Goal: Information Seeking & Learning: Learn about a topic

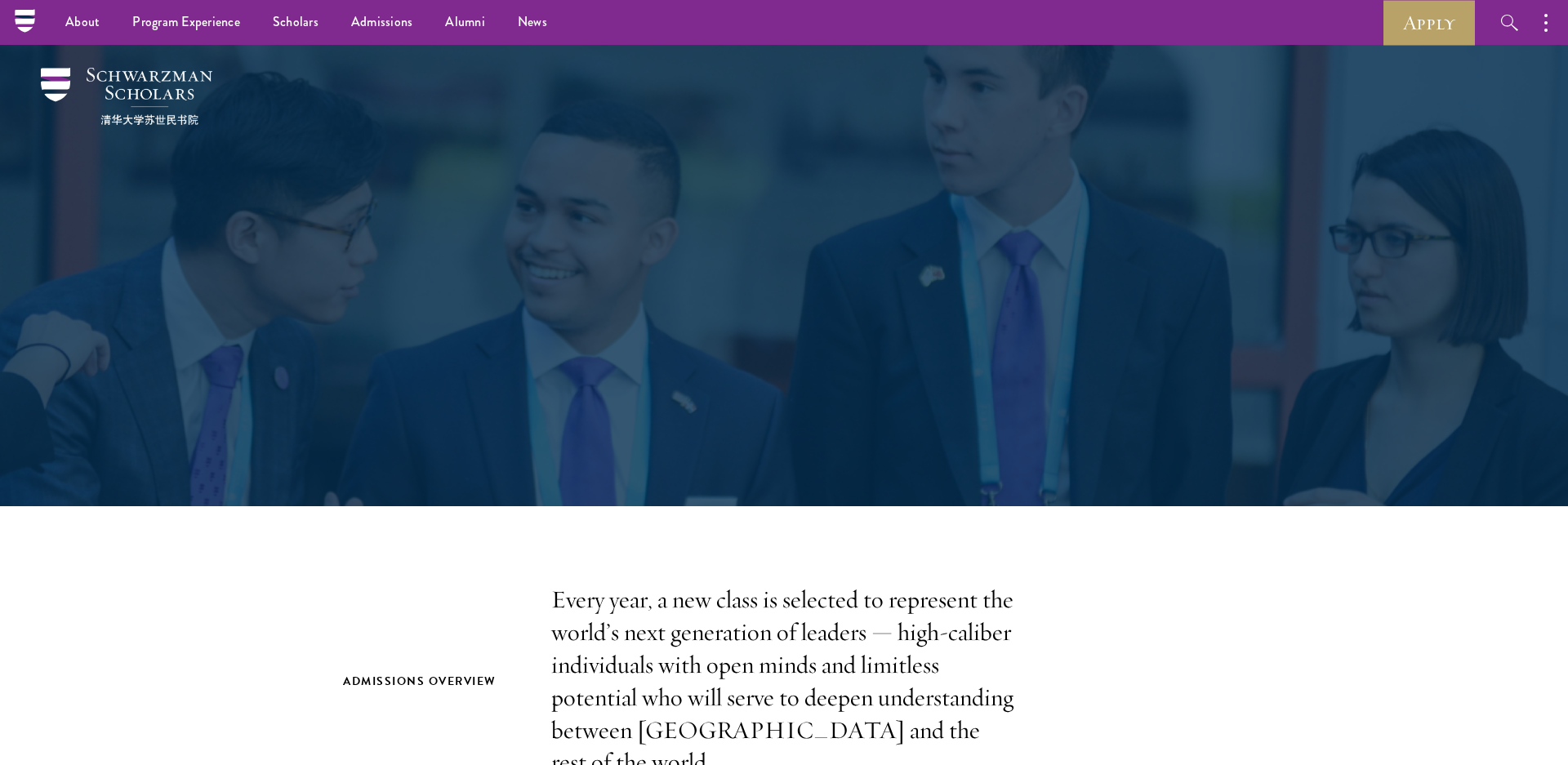
scroll to position [3387, 0]
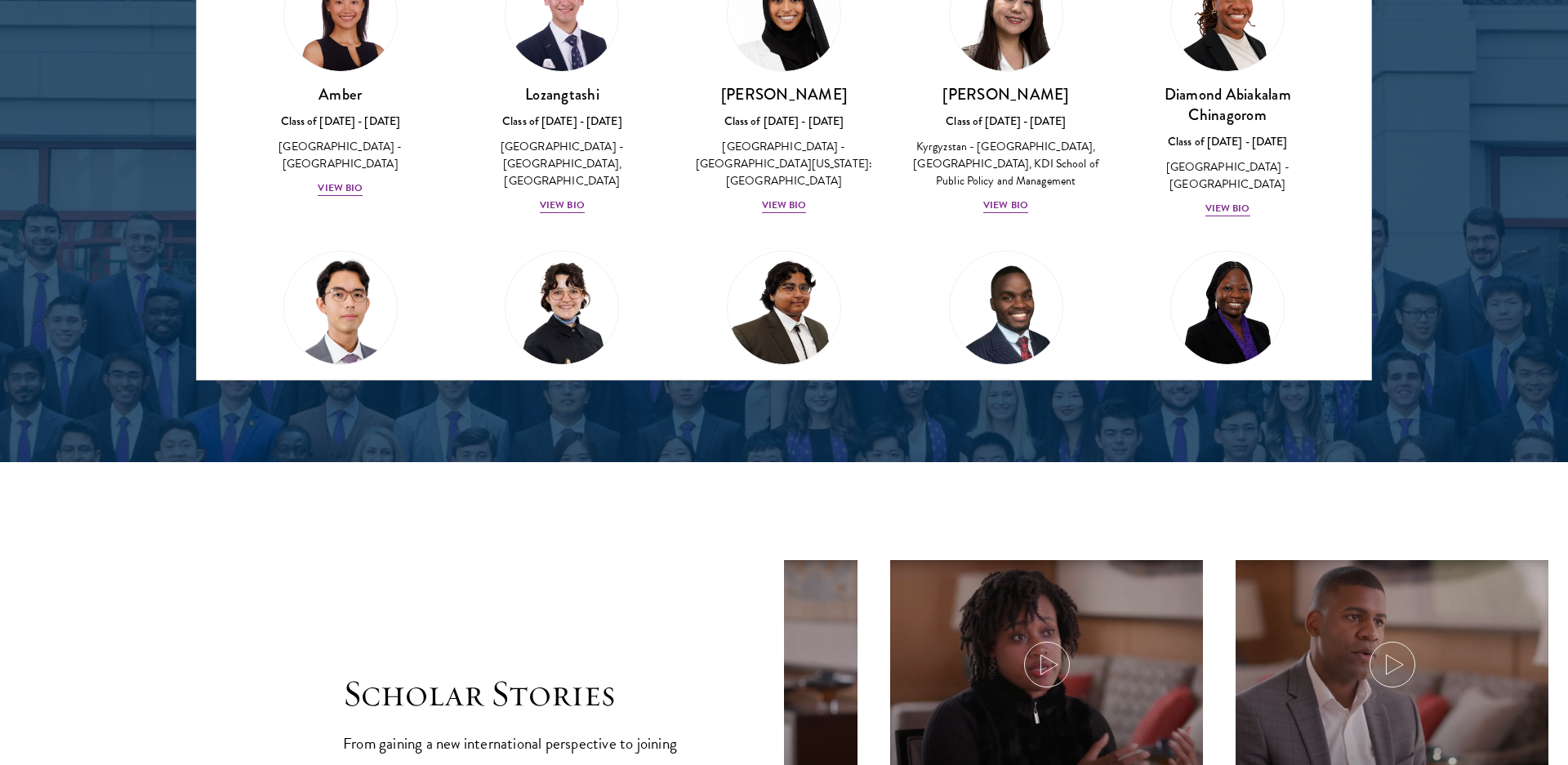
scroll to position [2271, 0]
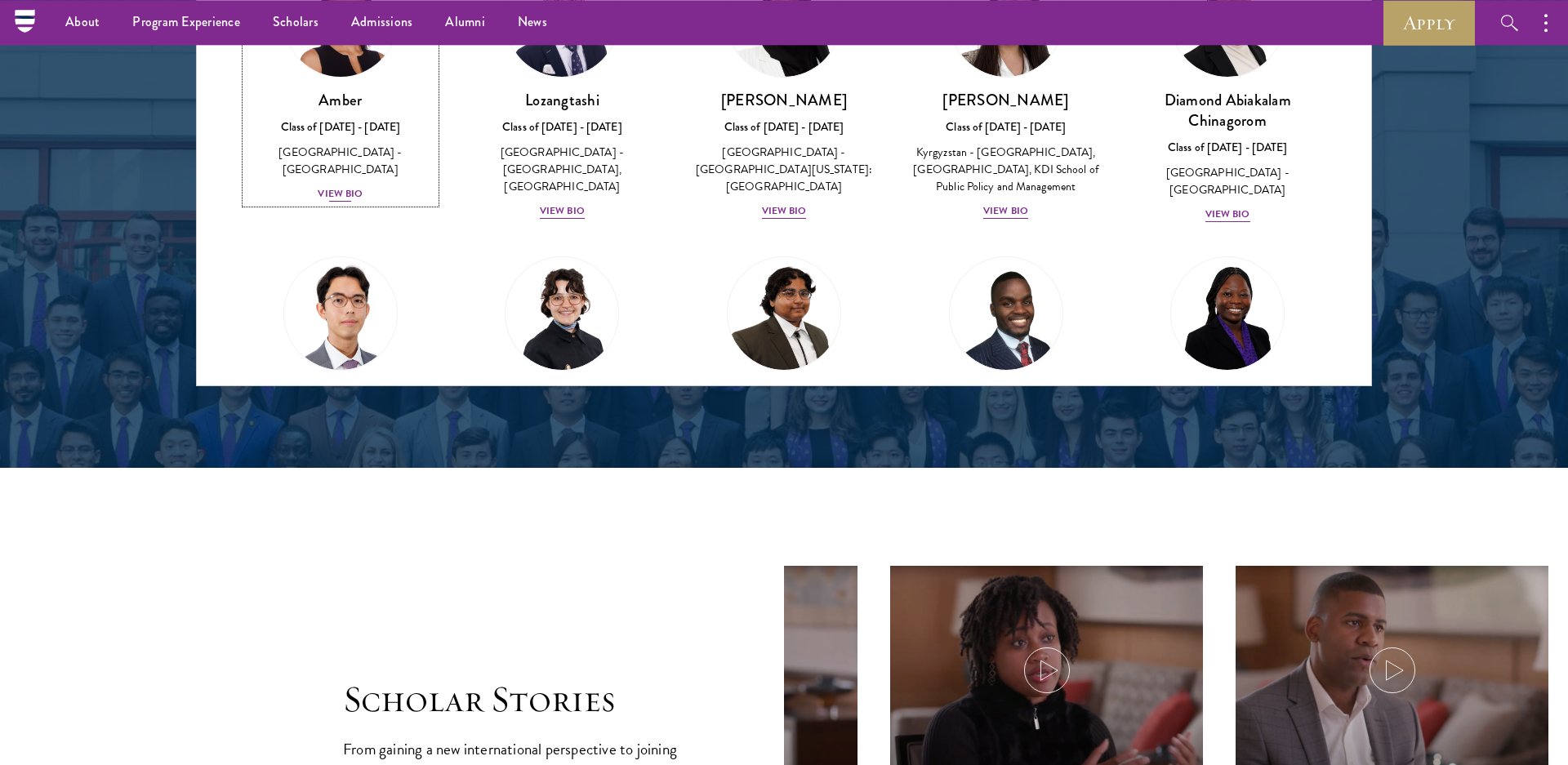
click at [340, 201] on div "View Bio" at bounding box center [340, 194] width 45 height 16
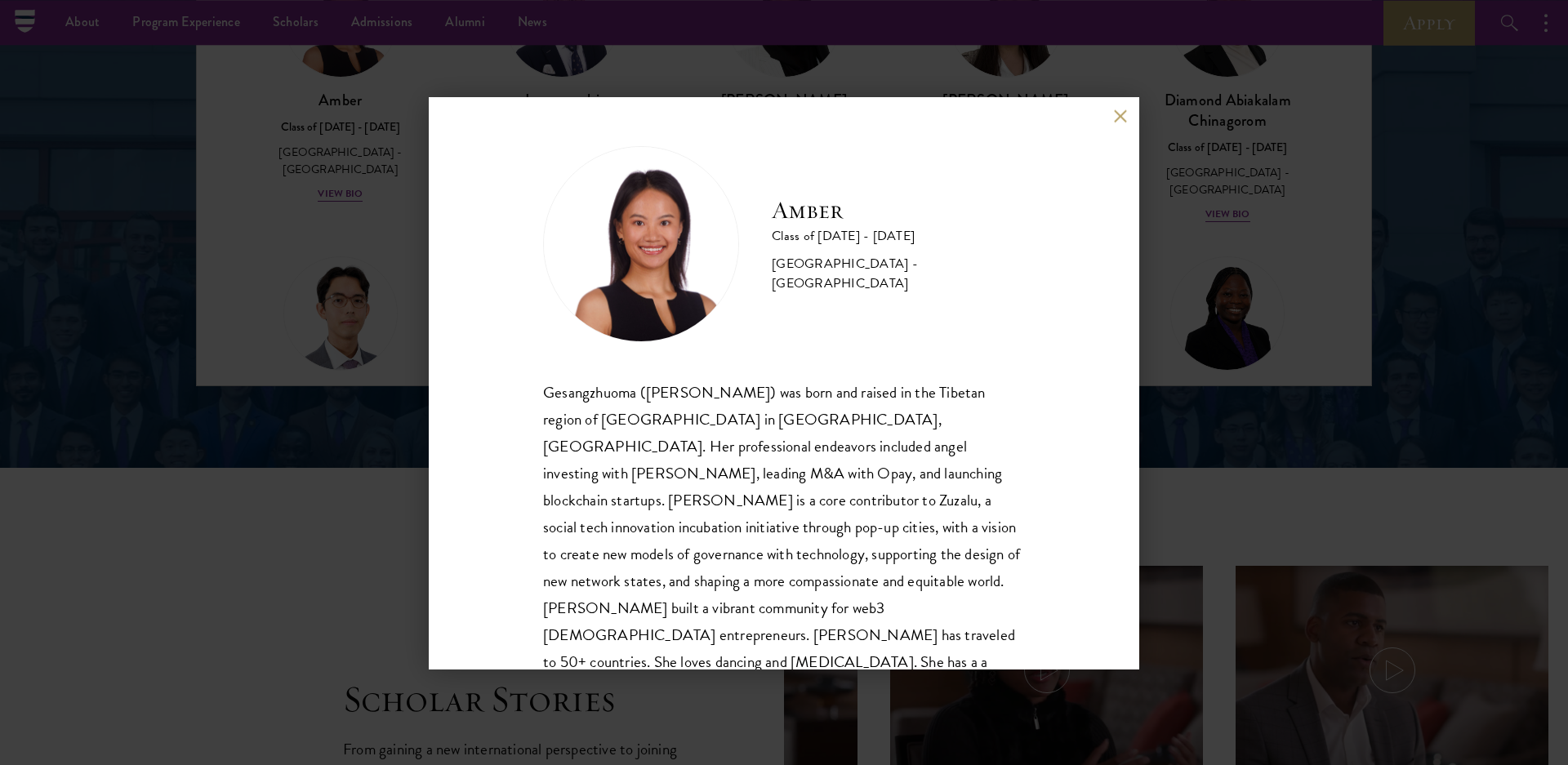
click at [224, 357] on div "Amber Class of 2025 - 2026 China - Peking University Gesangzhuoma (Amber) was b…" at bounding box center [784, 382] width 1568 height 765
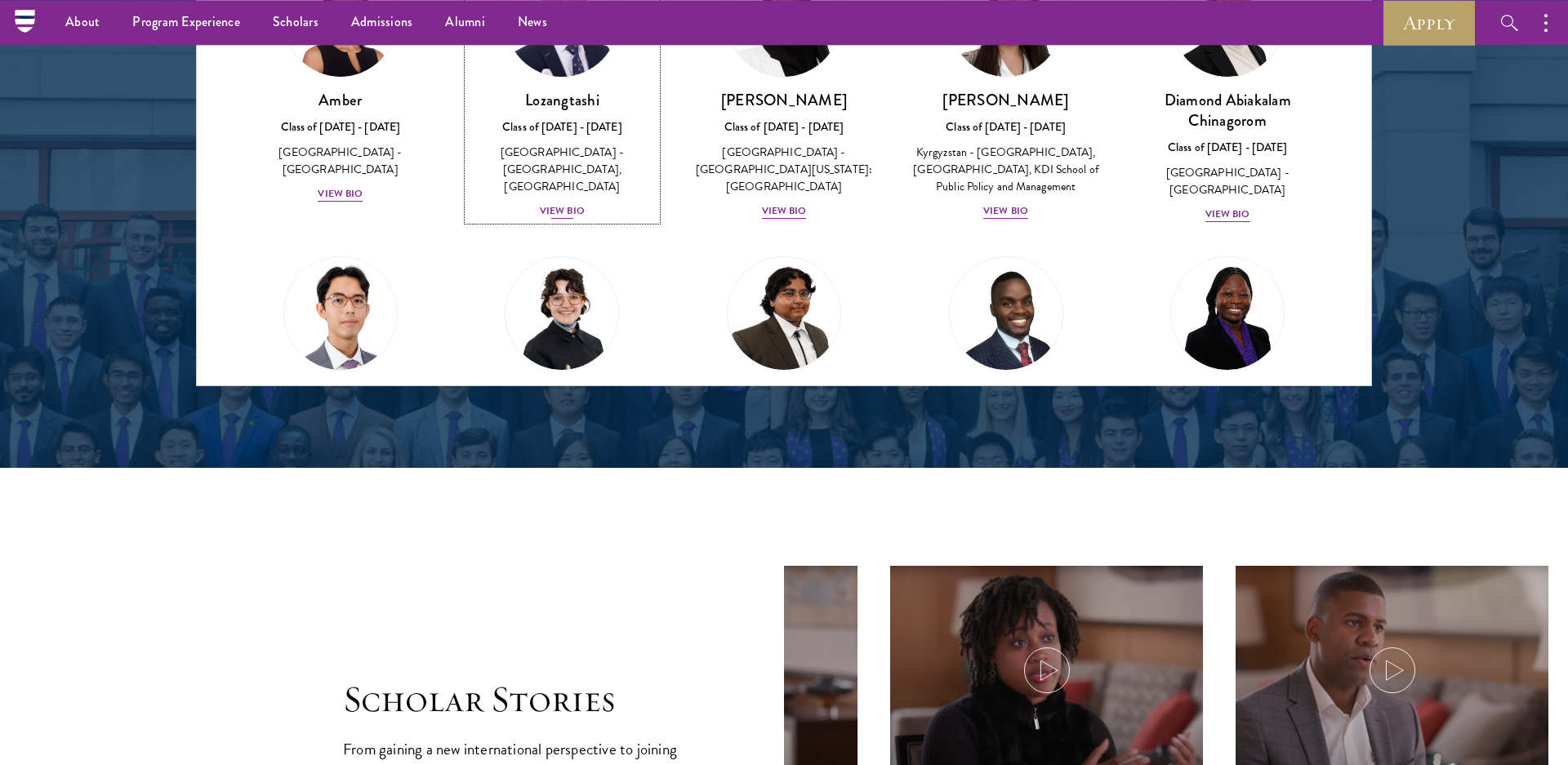
click at [562, 219] on div "View Bio" at bounding box center [562, 211] width 45 height 16
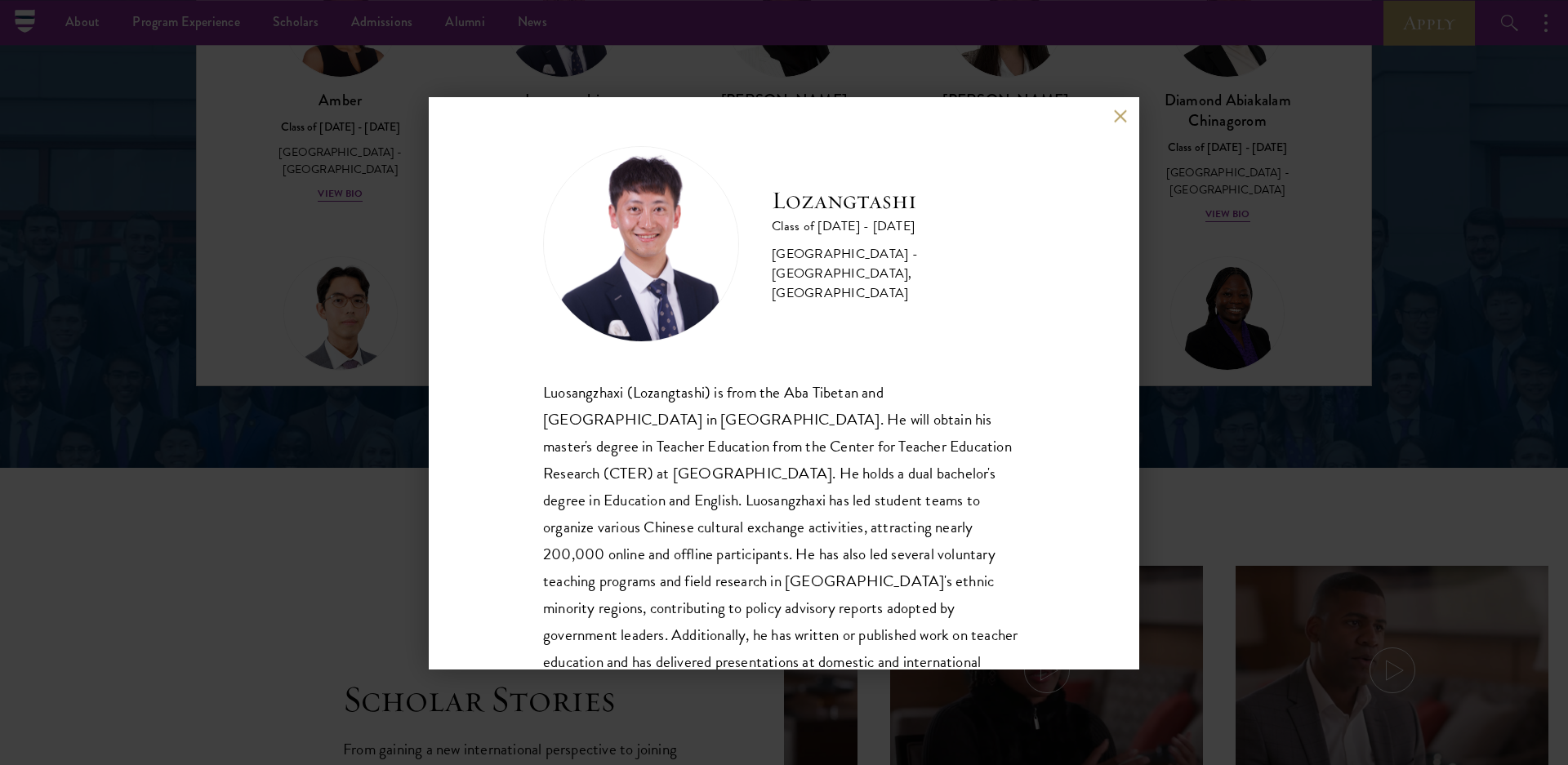
click at [412, 343] on div "Lozangtashi Class of 2025 - 2026 China - South-Central Minzu University, Beijin…" at bounding box center [784, 382] width 1568 height 765
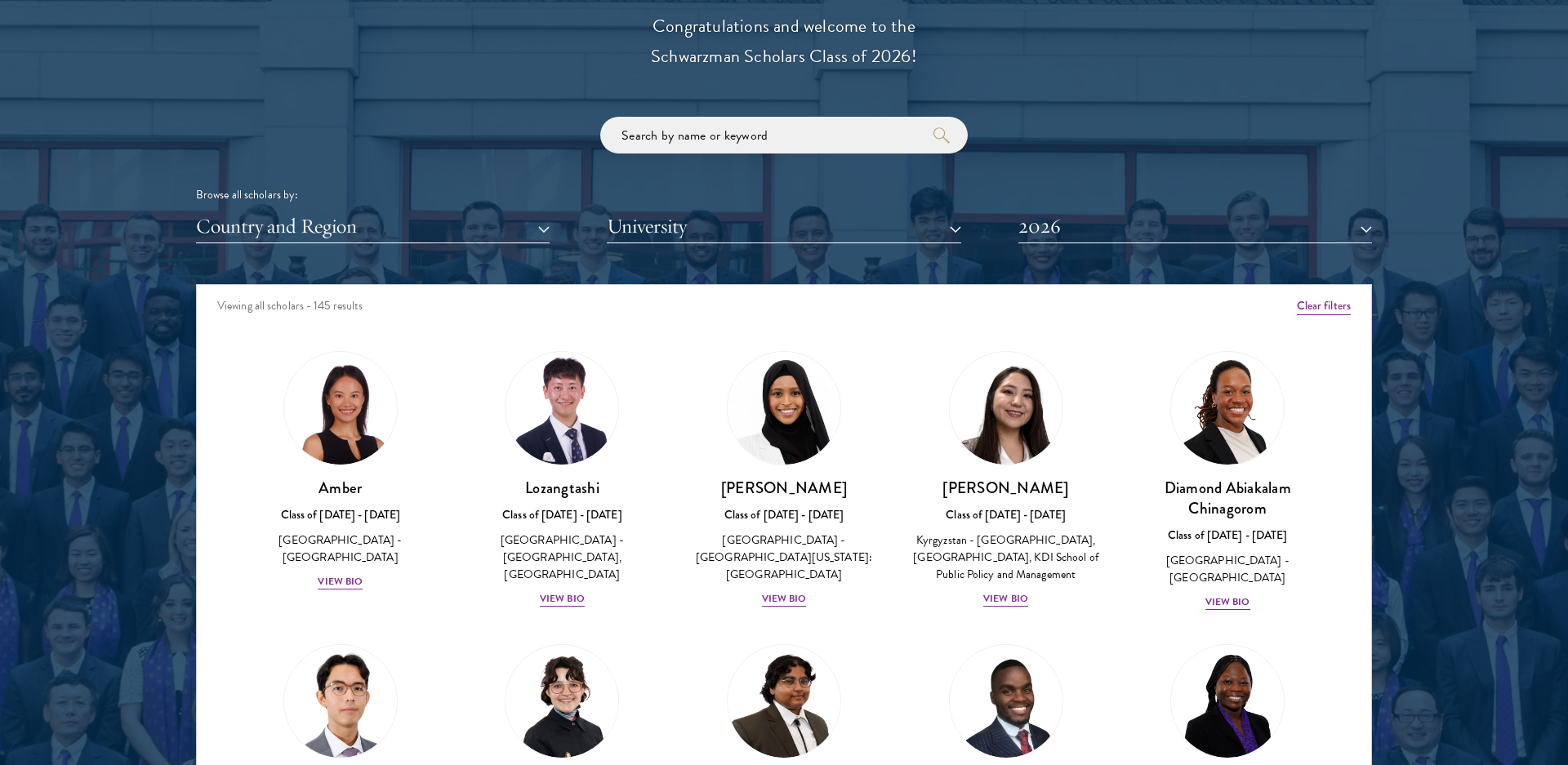
scroll to position [1889, 0]
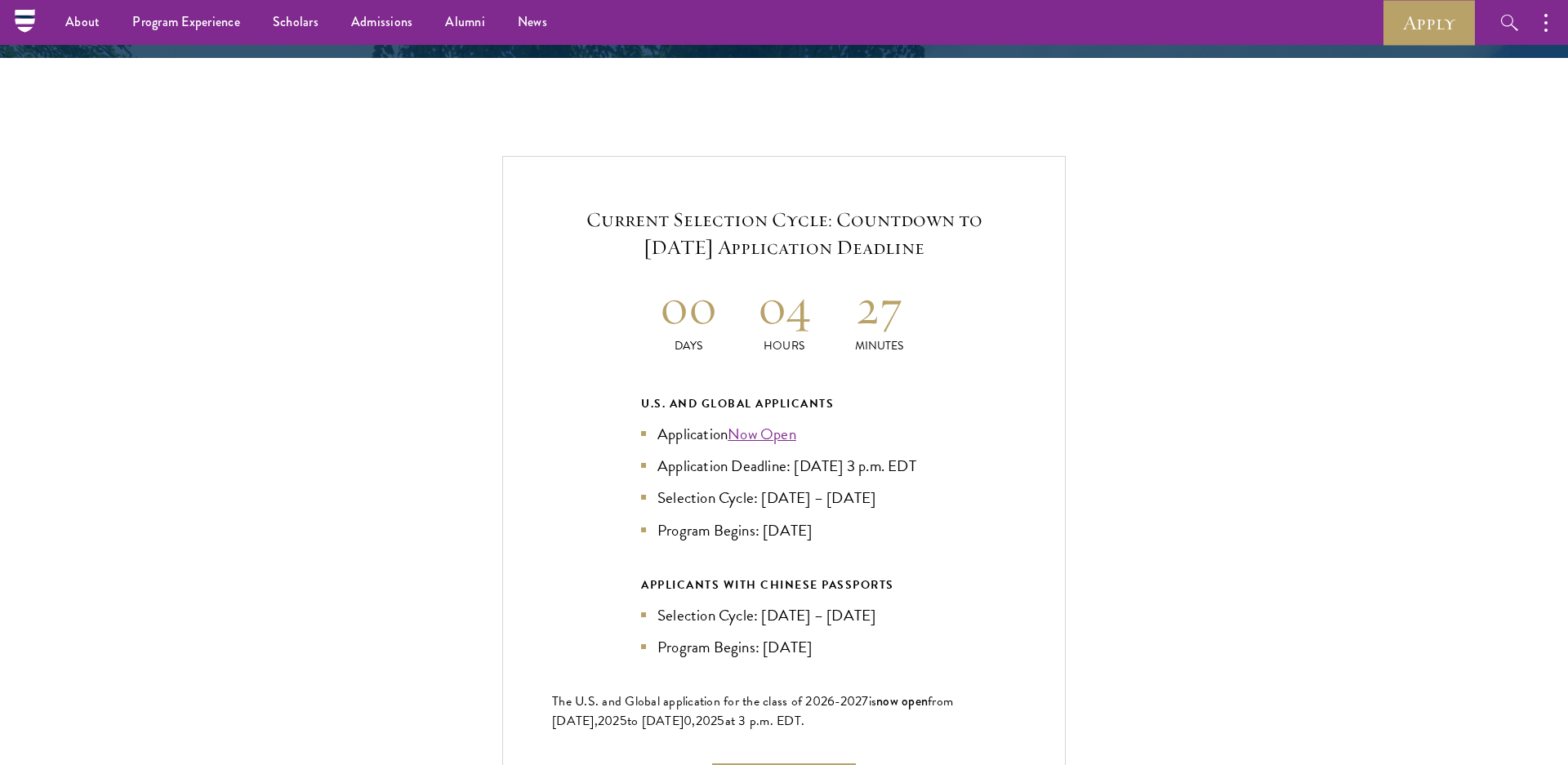
scroll to position [3386, 0]
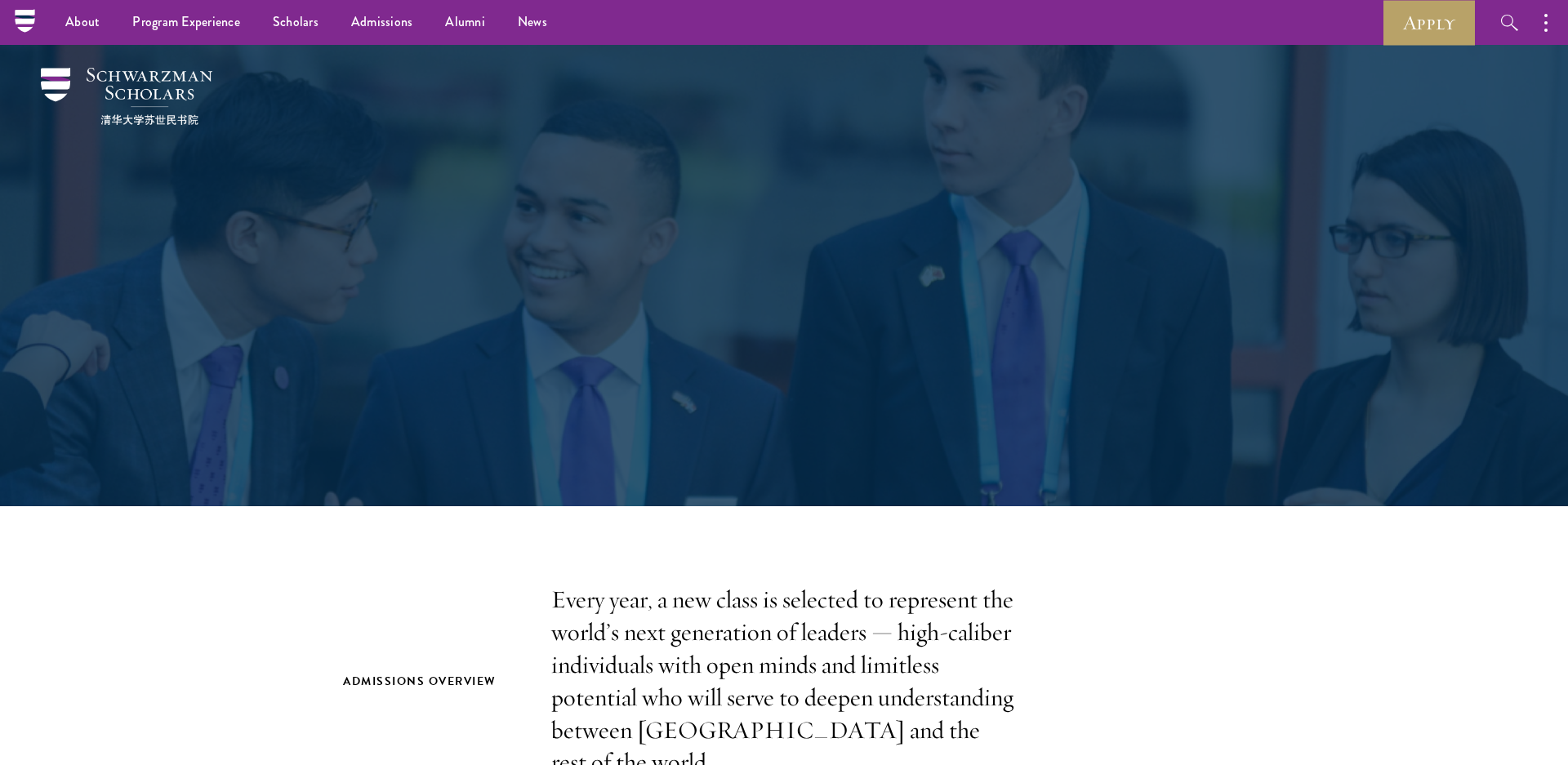
scroll to position [3386, 0]
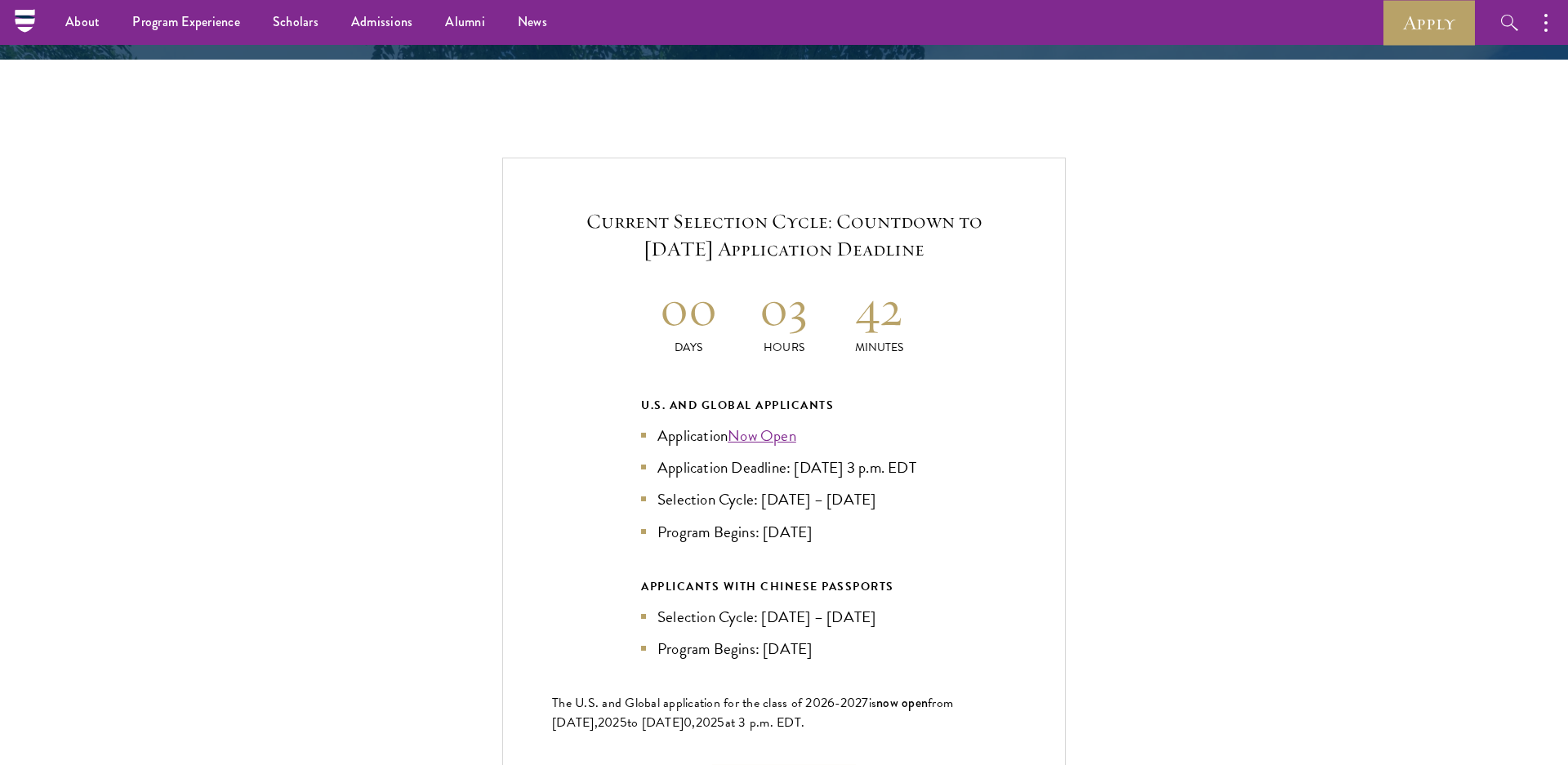
click at [273, 334] on div "Current Selection Cycle: Countdown to [DATE] Application Deadline 00 Days 03 Ho…" at bounding box center [784, 505] width 1404 height 695
click at [261, 185] on main "Admissions Join the world's next generation of leaders. Admissions Overview Eve…" at bounding box center [784, 649] width 1568 height 7978
click at [0, 206] on main "Admissions Join the world's next generation of leaders. Admissions Overview Eve…" at bounding box center [784, 649] width 1568 height 7978
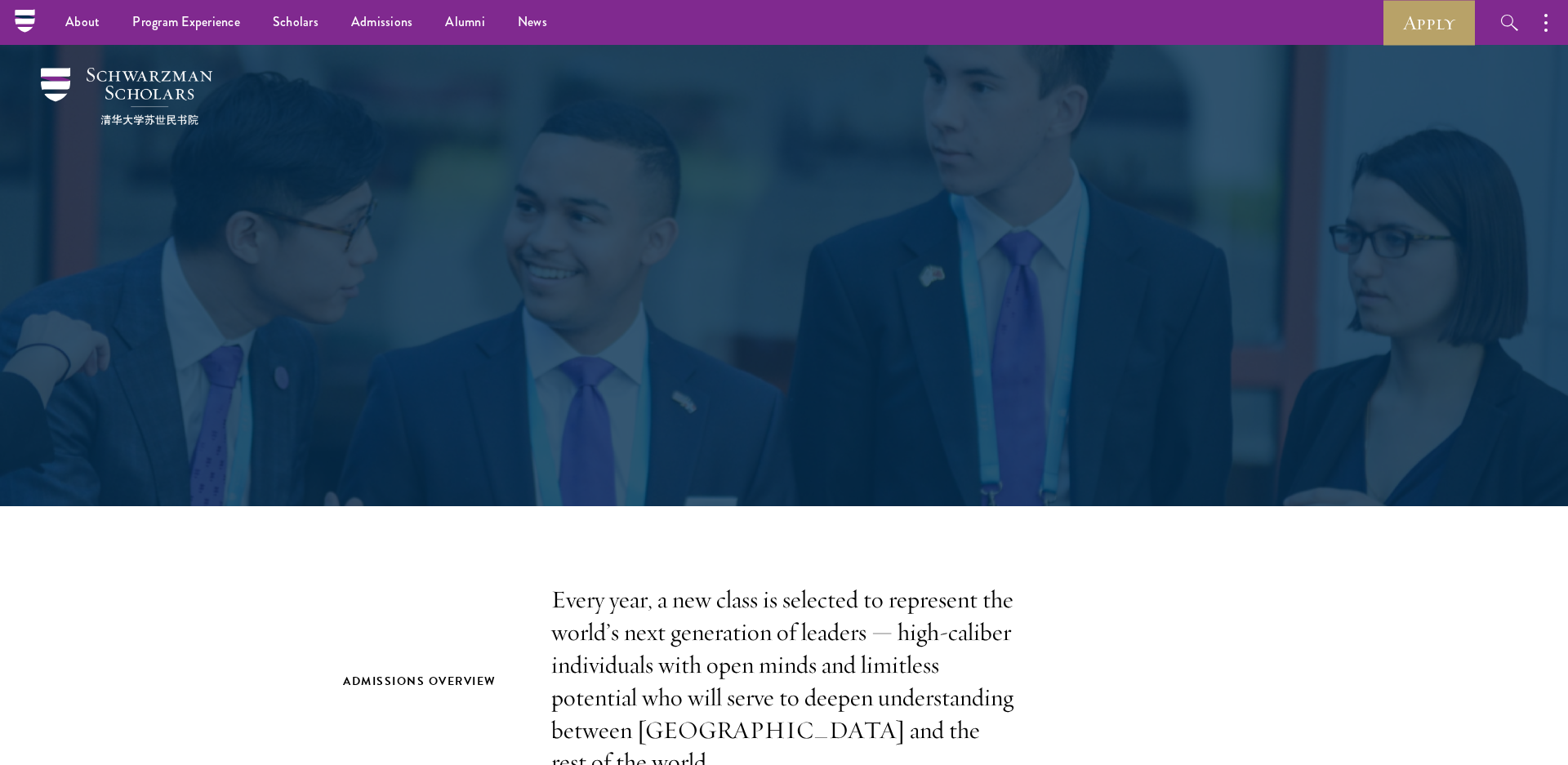
scroll to position [3384, 0]
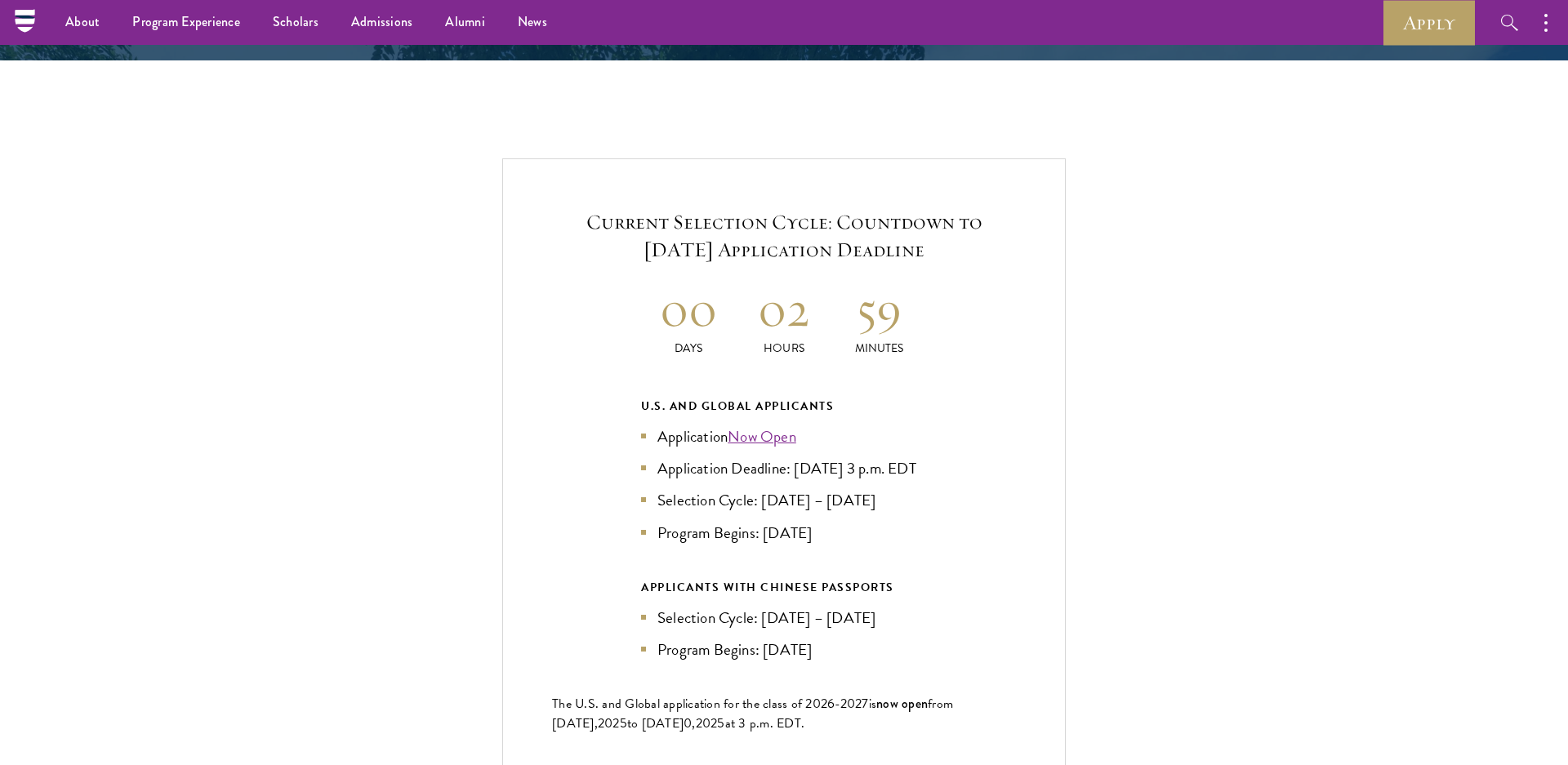
click at [828, 250] on div "Current Selection Cycle: Countdown to [DATE] Application Deadline 00 Days 02 Ho…" at bounding box center [784, 506] width 564 height 695
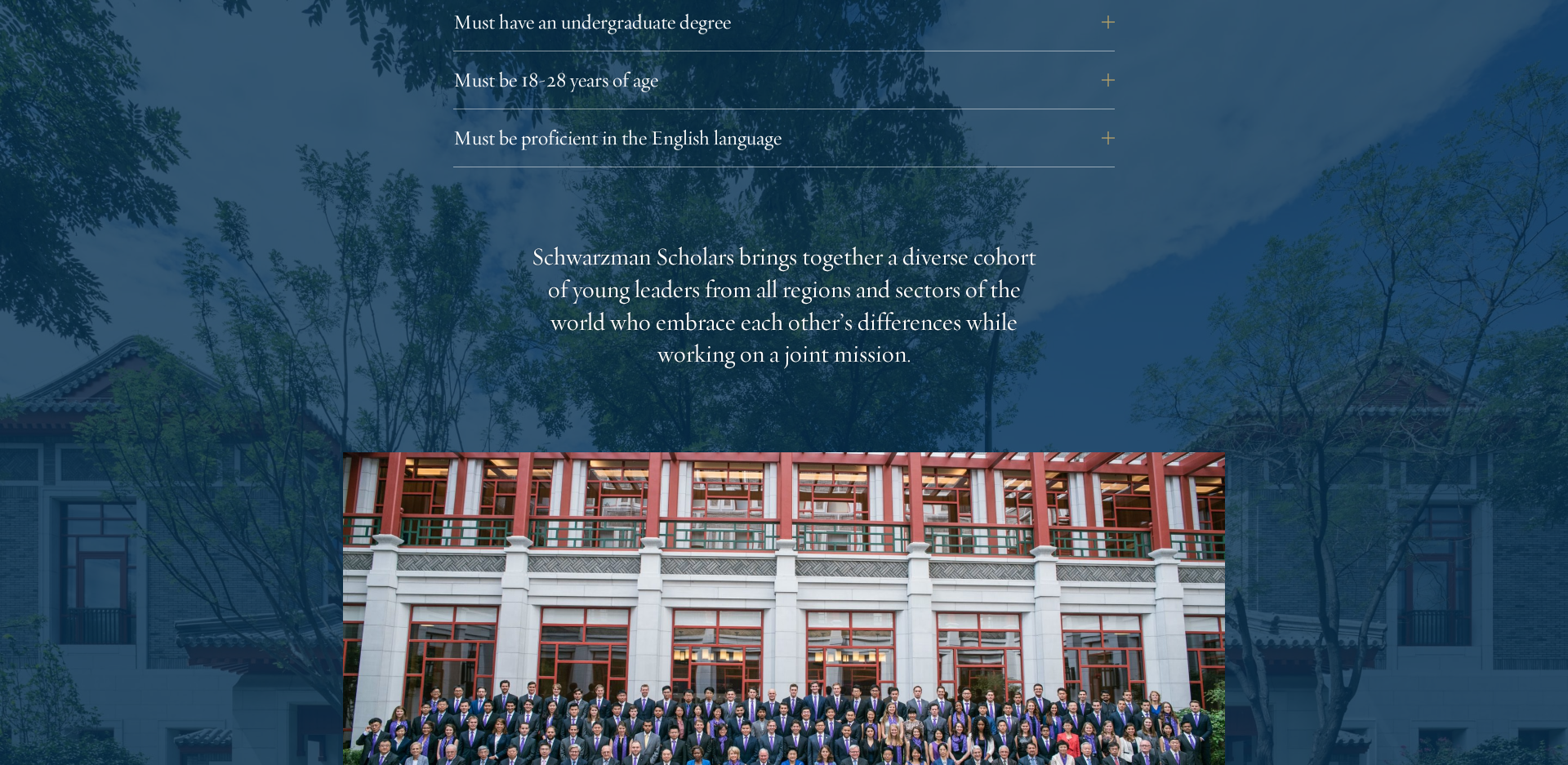
scroll to position [2453, 0]
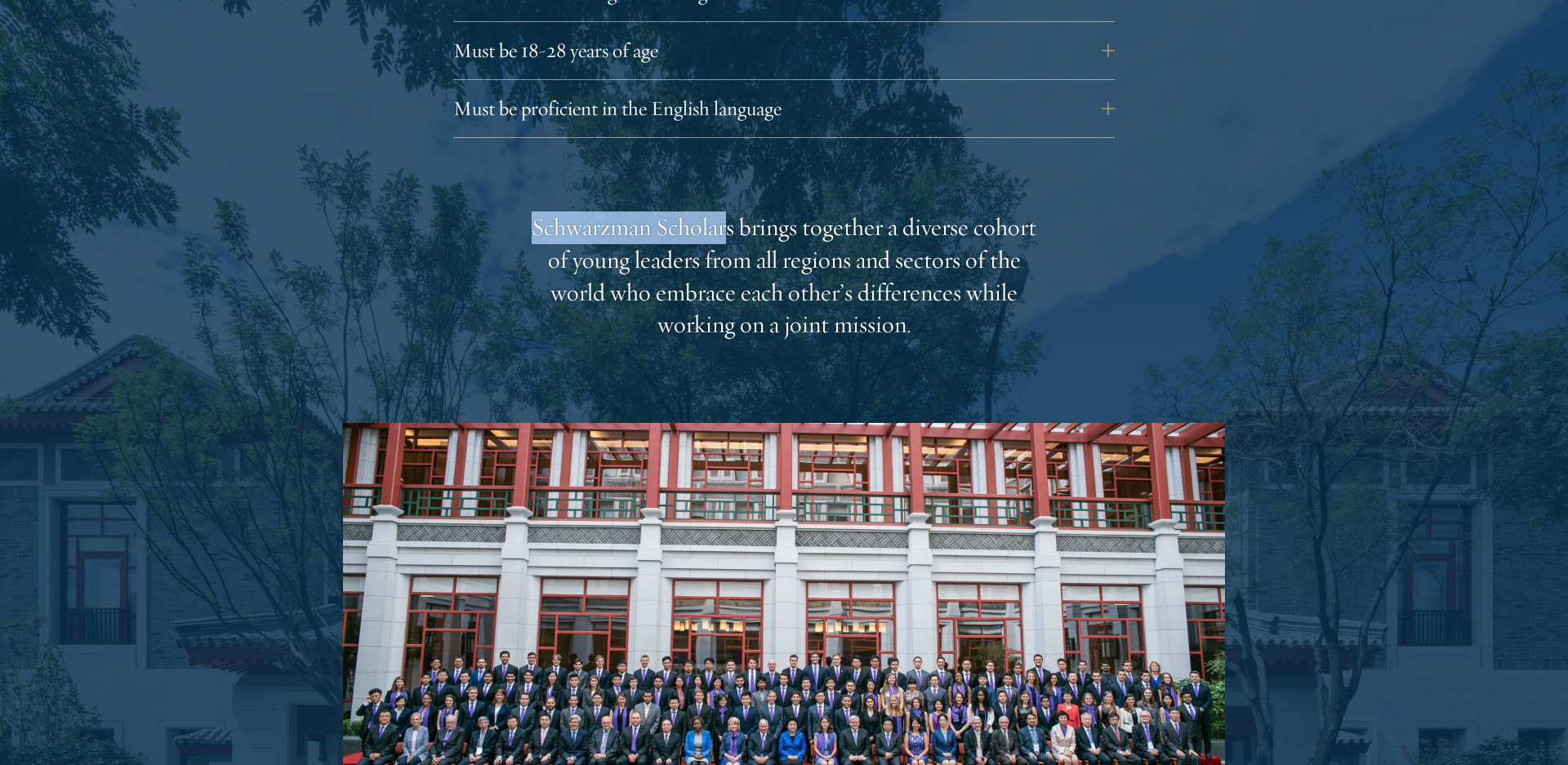
drag, startPoint x: 533, startPoint y: 257, endPoint x: 799, endPoint y: 270, distance: 266.3
click at [799, 270] on div "Schwarzman Scholars brings together a diverse cohort of young leaders from all …" at bounding box center [784, 277] width 506 height 130
copy div "Schwarzman Scholar"
click at [225, 207] on div at bounding box center [784, 318] width 1568 height 1345
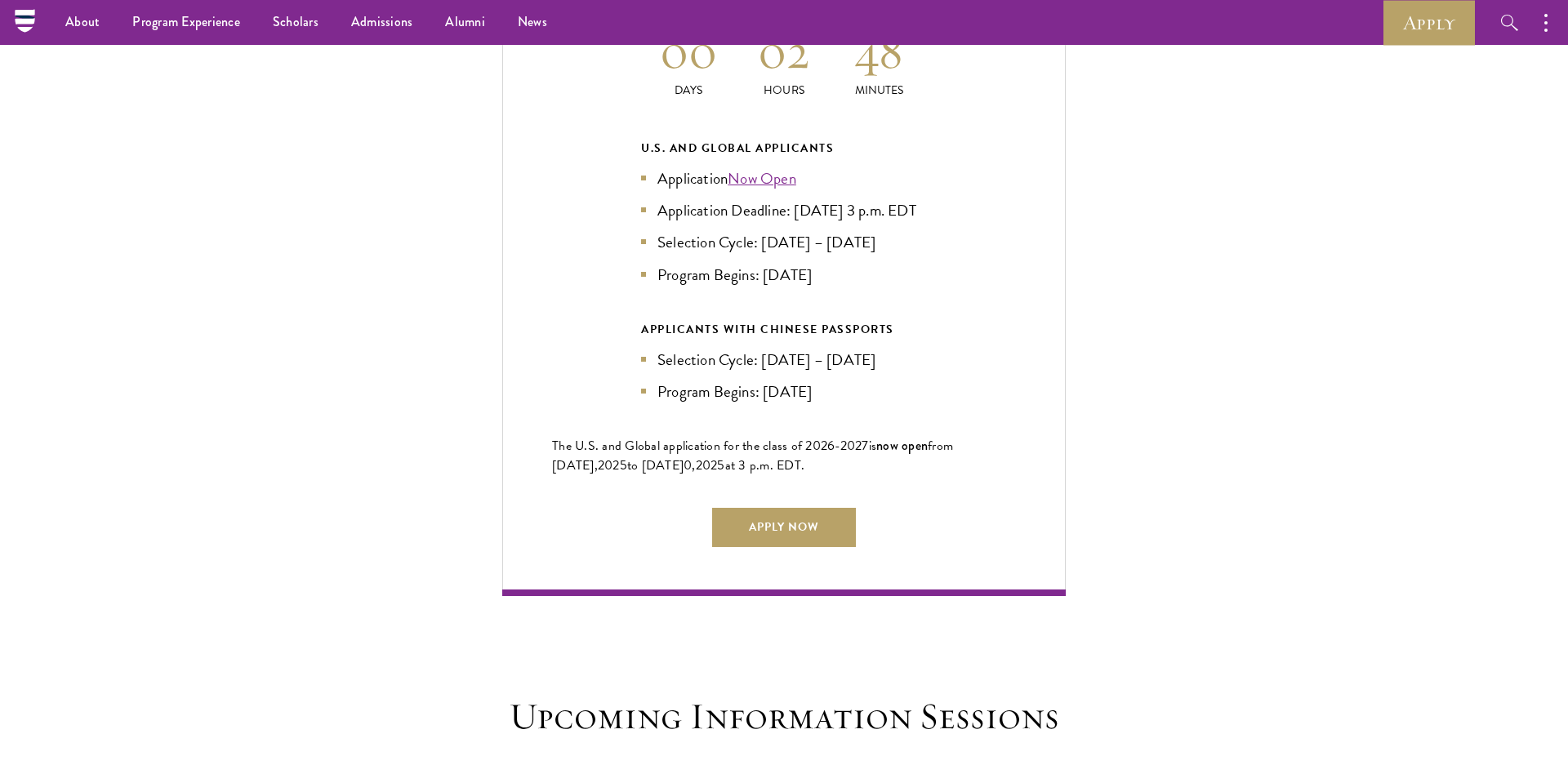
scroll to position [3596, 0]
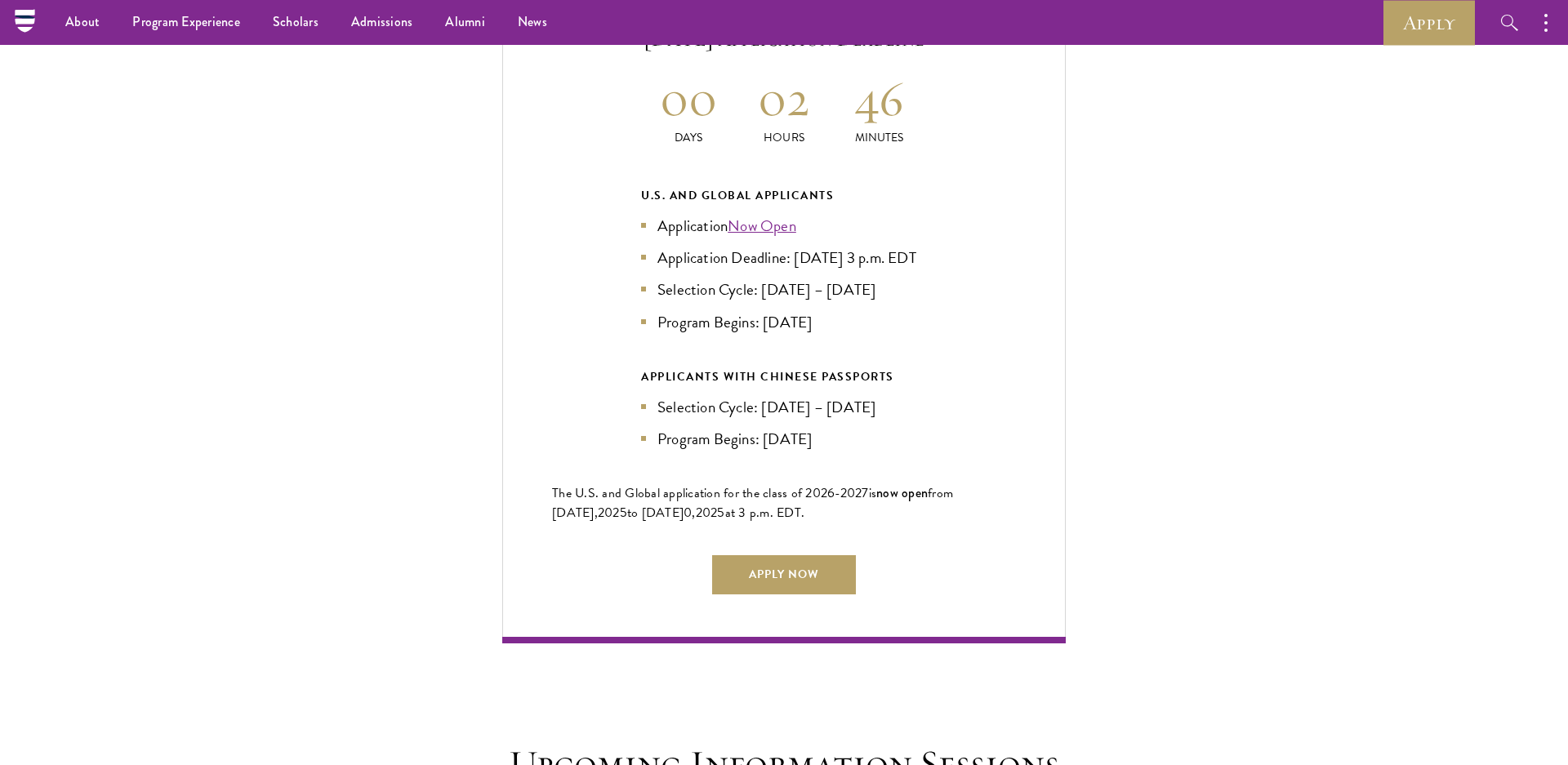
scroll to position [3595, 0]
